Goal: Use online tool/utility: Utilize a website feature to perform a specific function

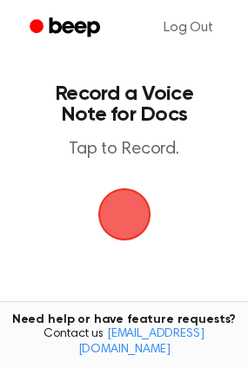
click at [143, 209] on span "button" at bounding box center [123, 214] width 90 height 90
click at [111, 222] on span "button" at bounding box center [124, 214] width 49 height 49
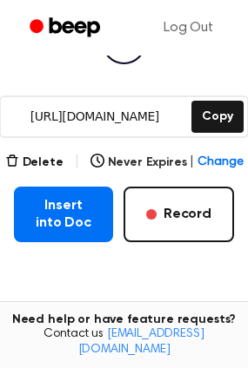
scroll to position [235, 0]
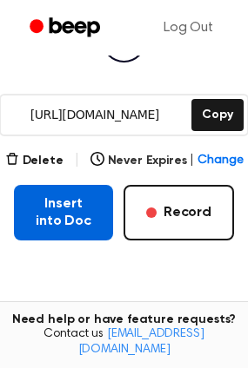
click at [82, 224] on button "Insert into Doc" at bounding box center [63, 213] width 99 height 56
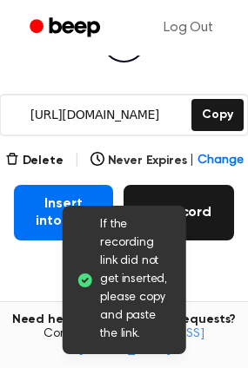
click at [209, 215] on button "Record" at bounding box center [178, 213] width 110 height 56
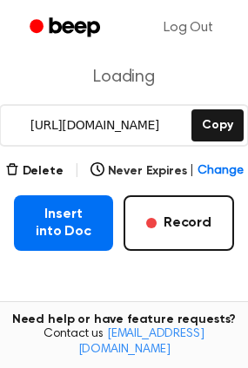
scroll to position [224, 0]
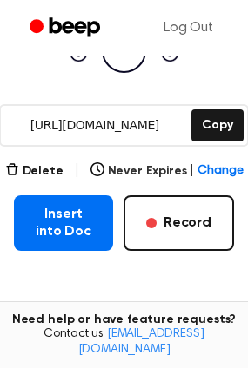
click at [118, 69] on icon "Pause Audio" at bounding box center [124, 51] width 44 height 44
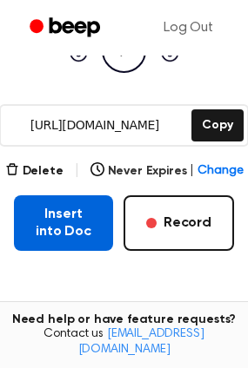
click at [66, 235] on button "Insert into Doc" at bounding box center [63, 224] width 99 height 56
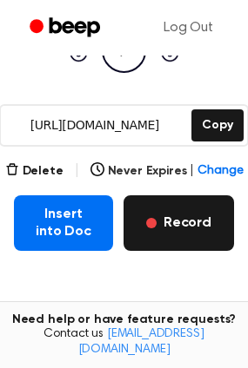
click at [189, 215] on button "Record" at bounding box center [178, 224] width 110 height 56
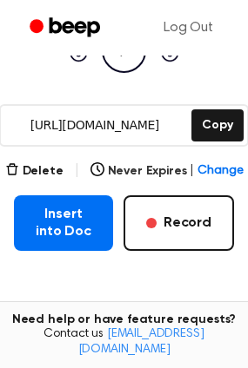
scroll to position [127, 0]
